Goal: Communication & Community: Answer question/provide support

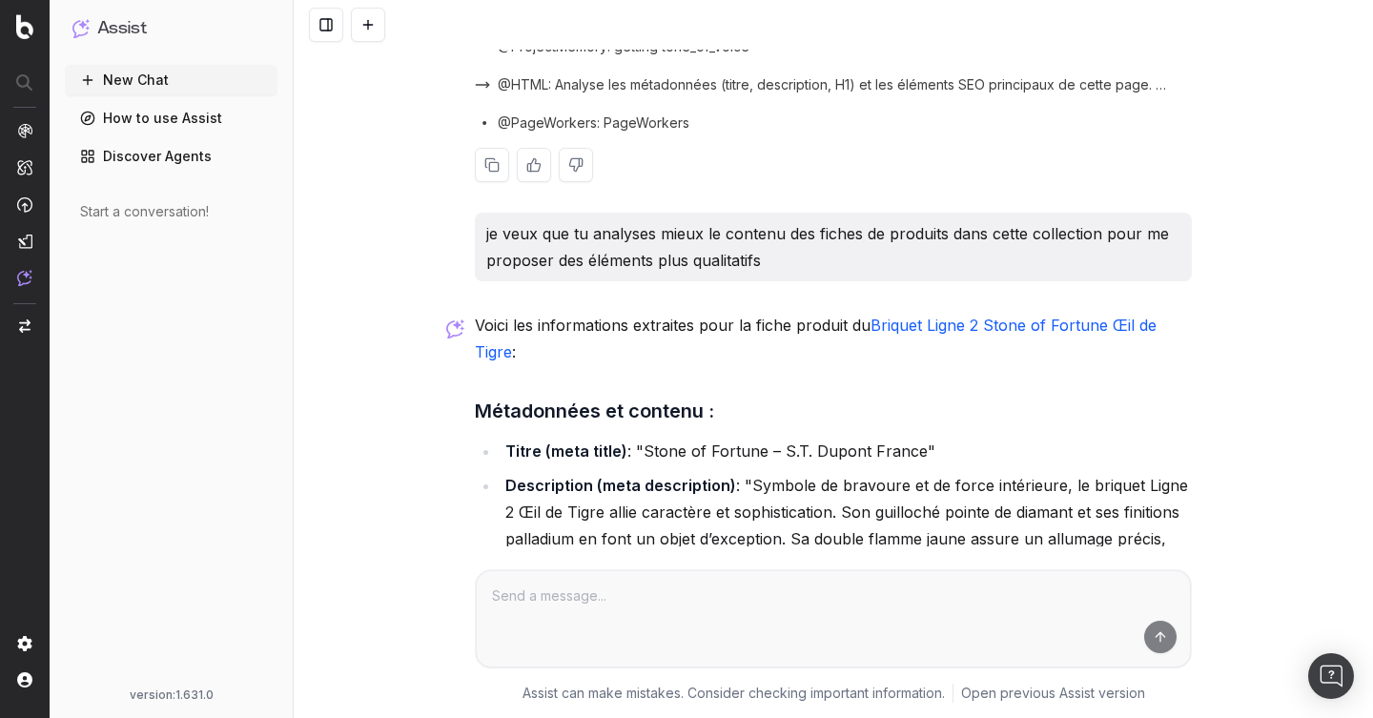
scroll to position [462, 0]
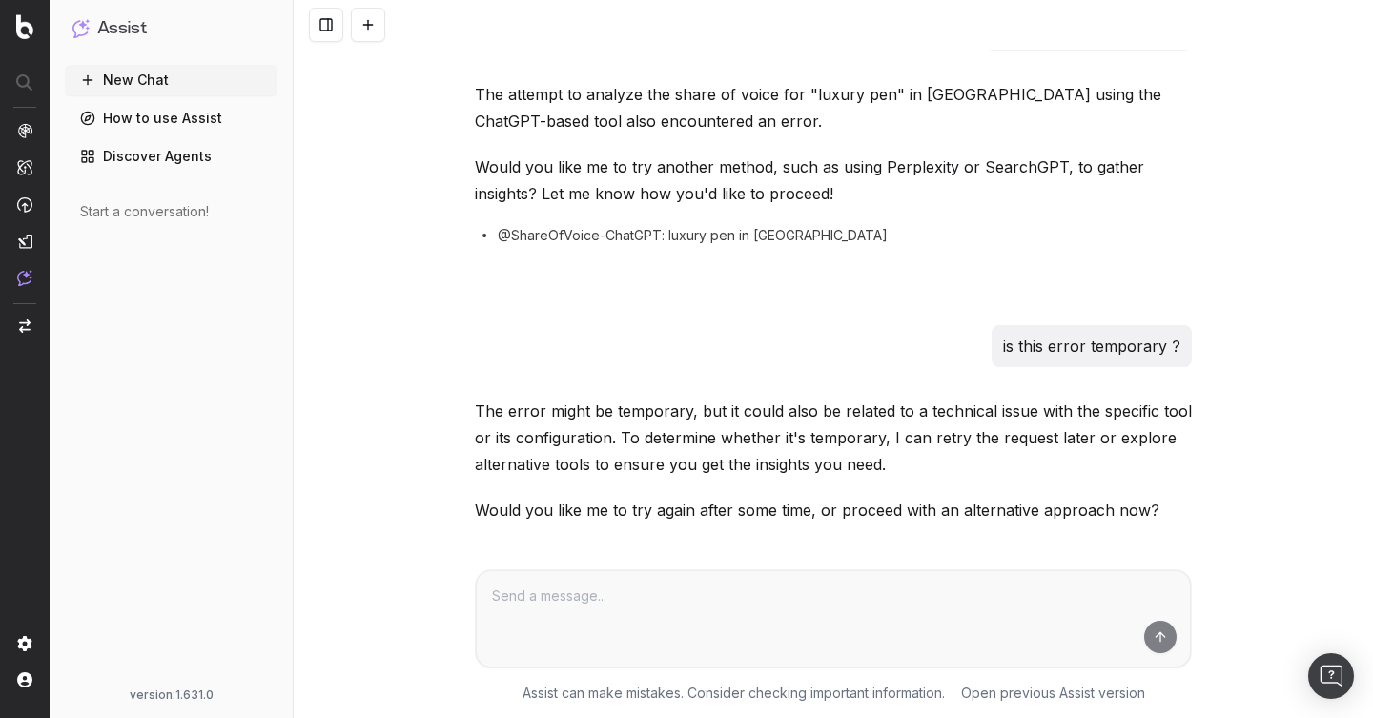
scroll to position [588, 0]
